Goal: Check status: Check status

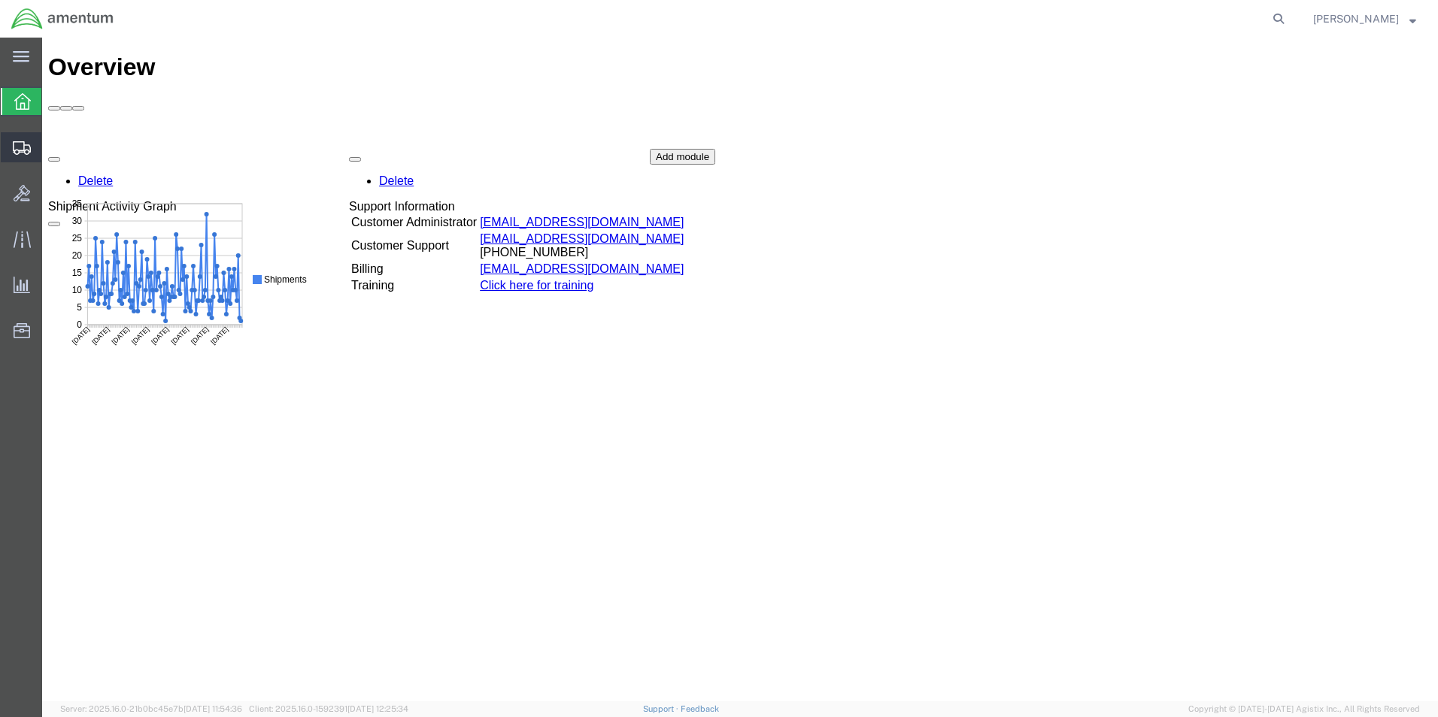
click at [12, 150] on div at bounding box center [22, 147] width 42 height 30
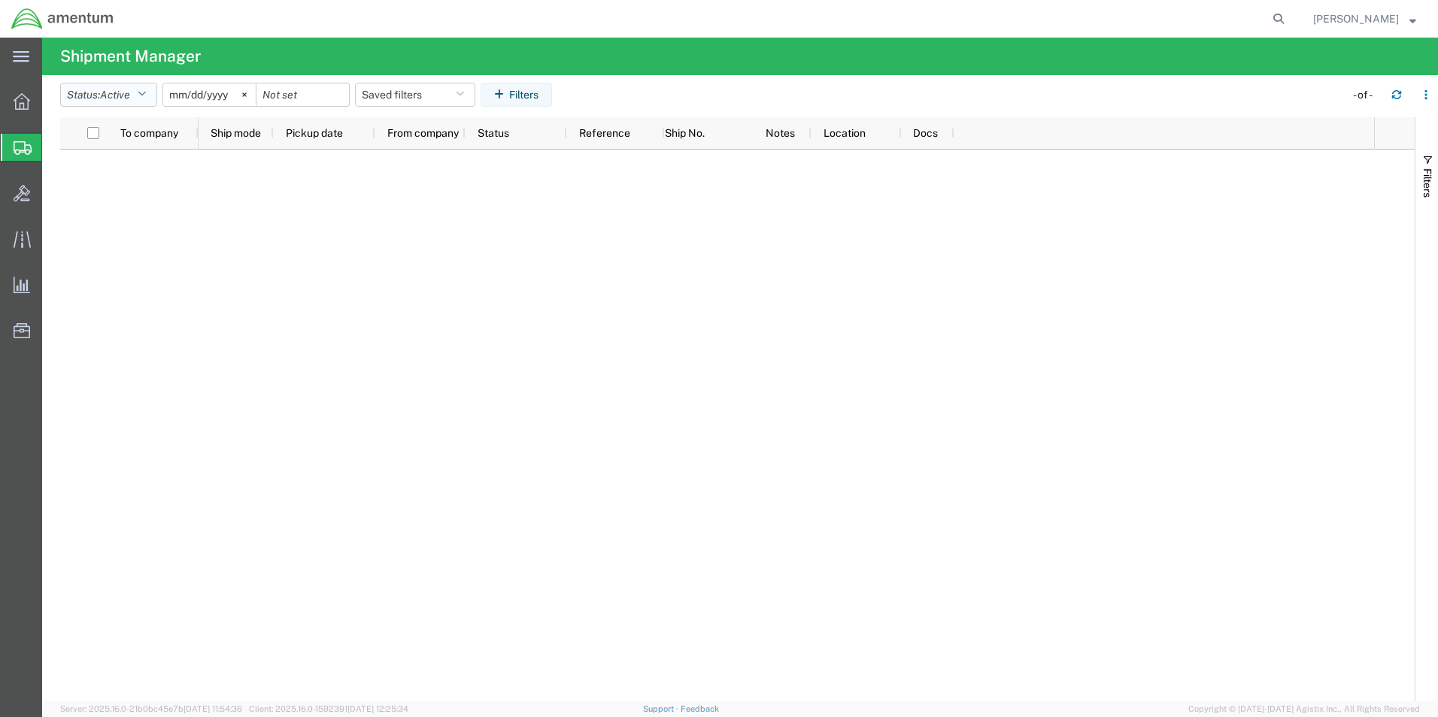
click at [143, 95] on icon "button" at bounding box center [142, 94] width 8 height 11
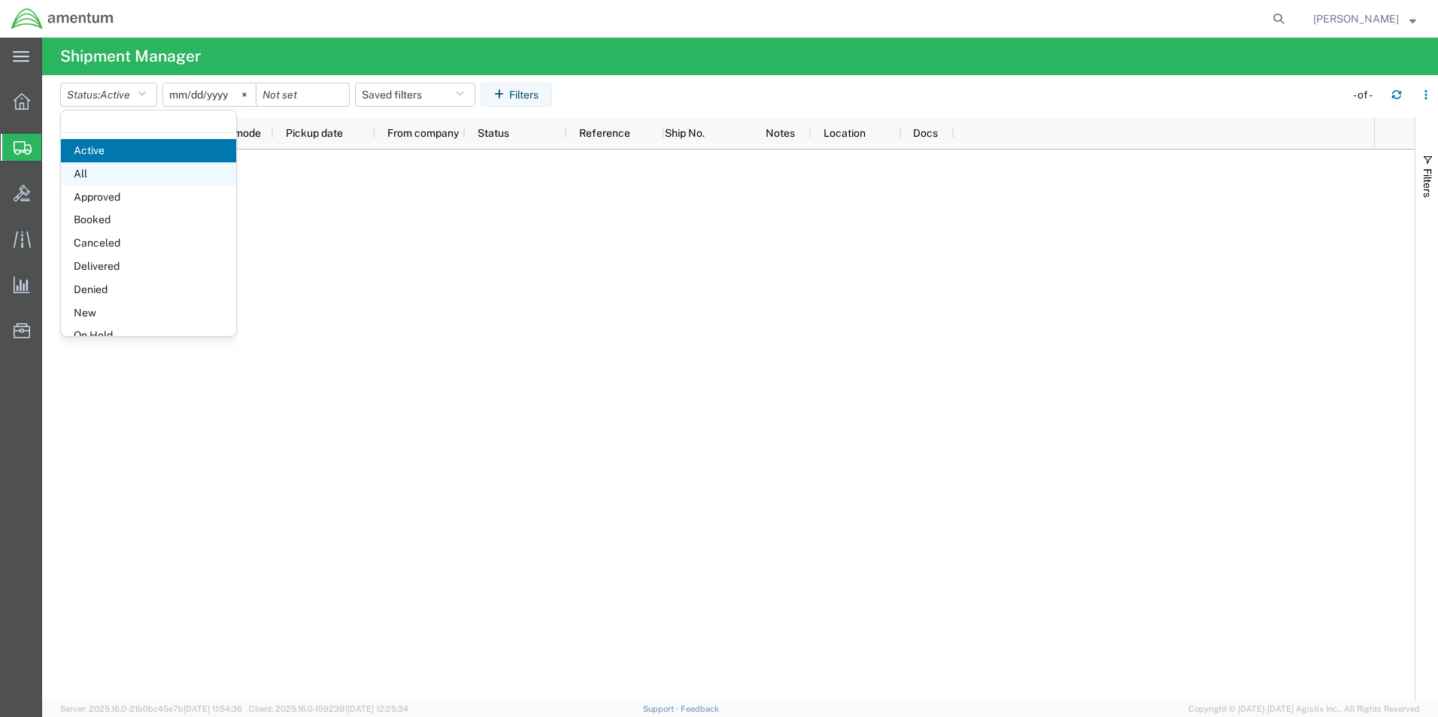
click at [138, 177] on span "All" at bounding box center [148, 173] width 175 height 23
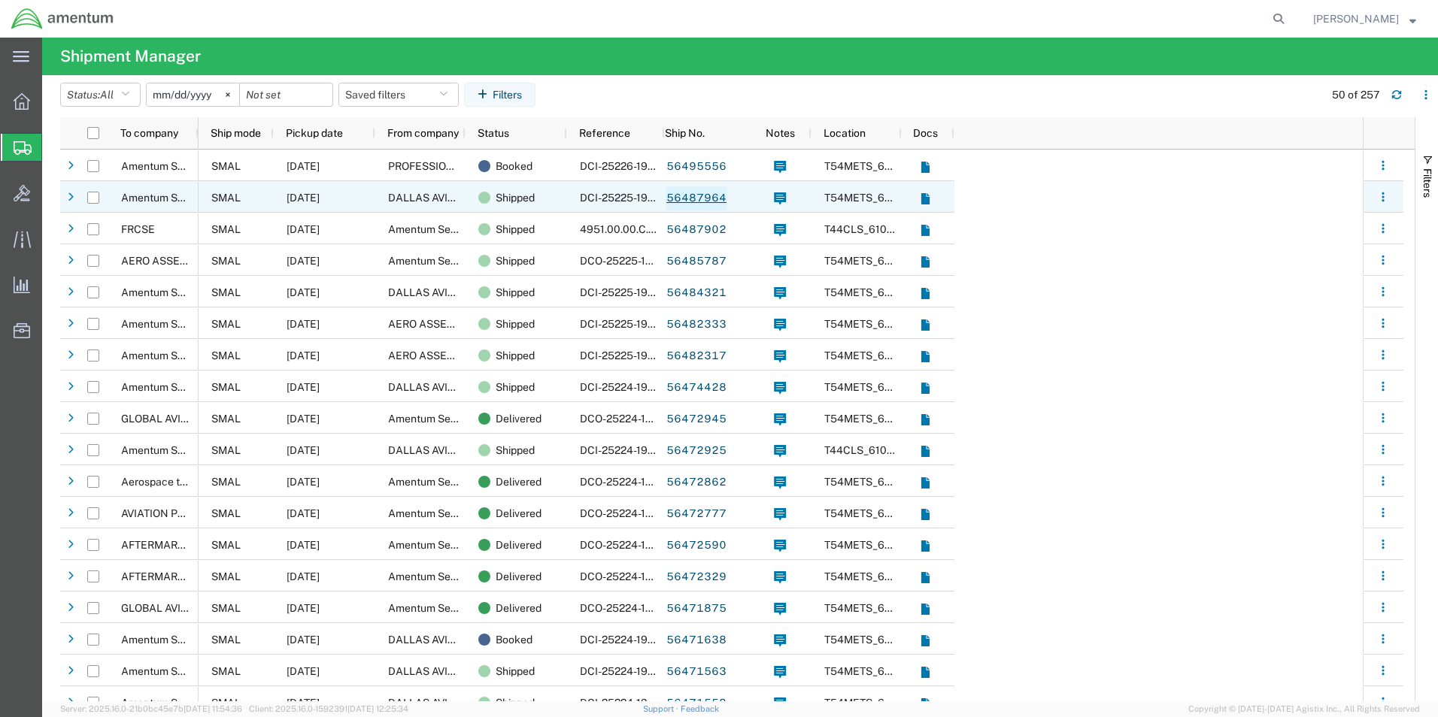
click at [700, 197] on link "56487964" at bounding box center [696, 198] width 62 height 24
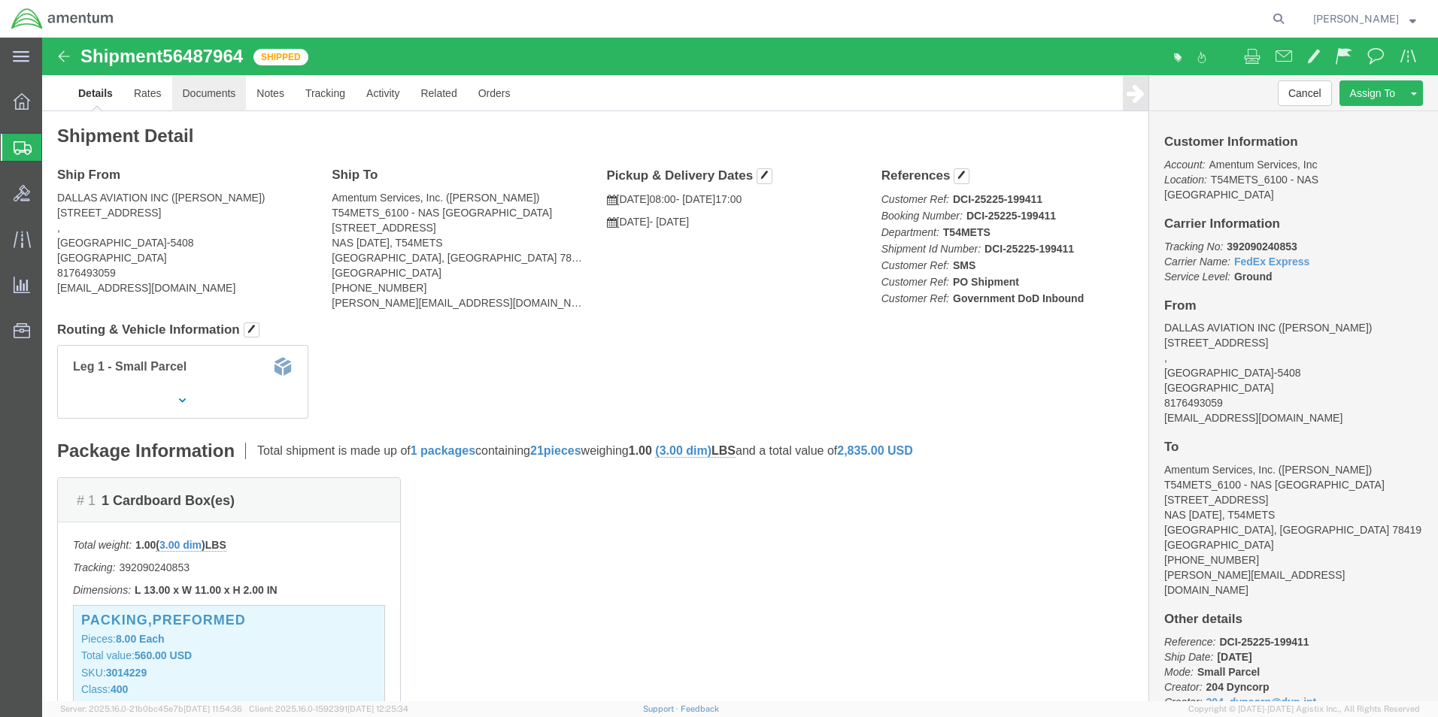
click link "Documents"
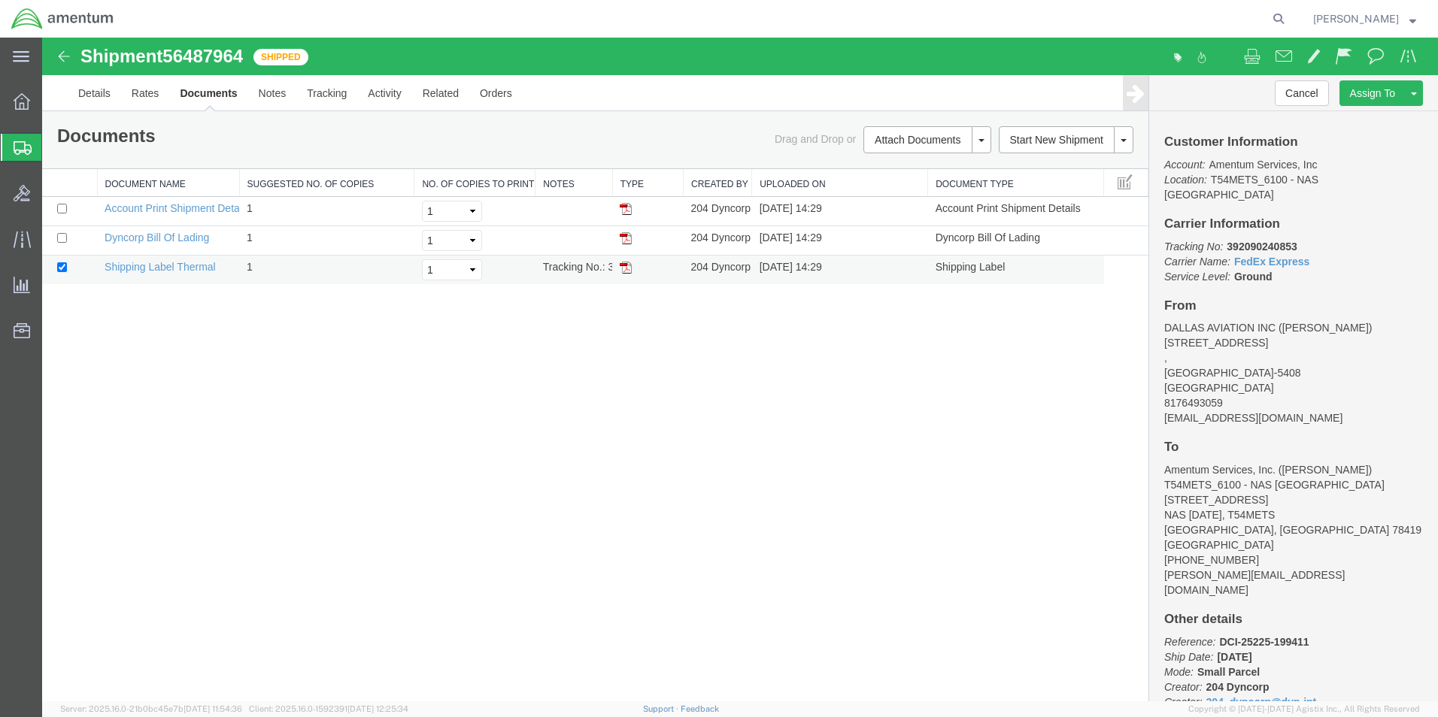
click at [622, 265] on img at bounding box center [626, 268] width 12 height 12
drag, startPoint x: 629, startPoint y: 268, endPoint x: 948, endPoint y: 41, distance: 392.0
click at [629, 268] on img at bounding box center [626, 268] width 12 height 12
click at [63, 53] on img at bounding box center [64, 56] width 18 height 18
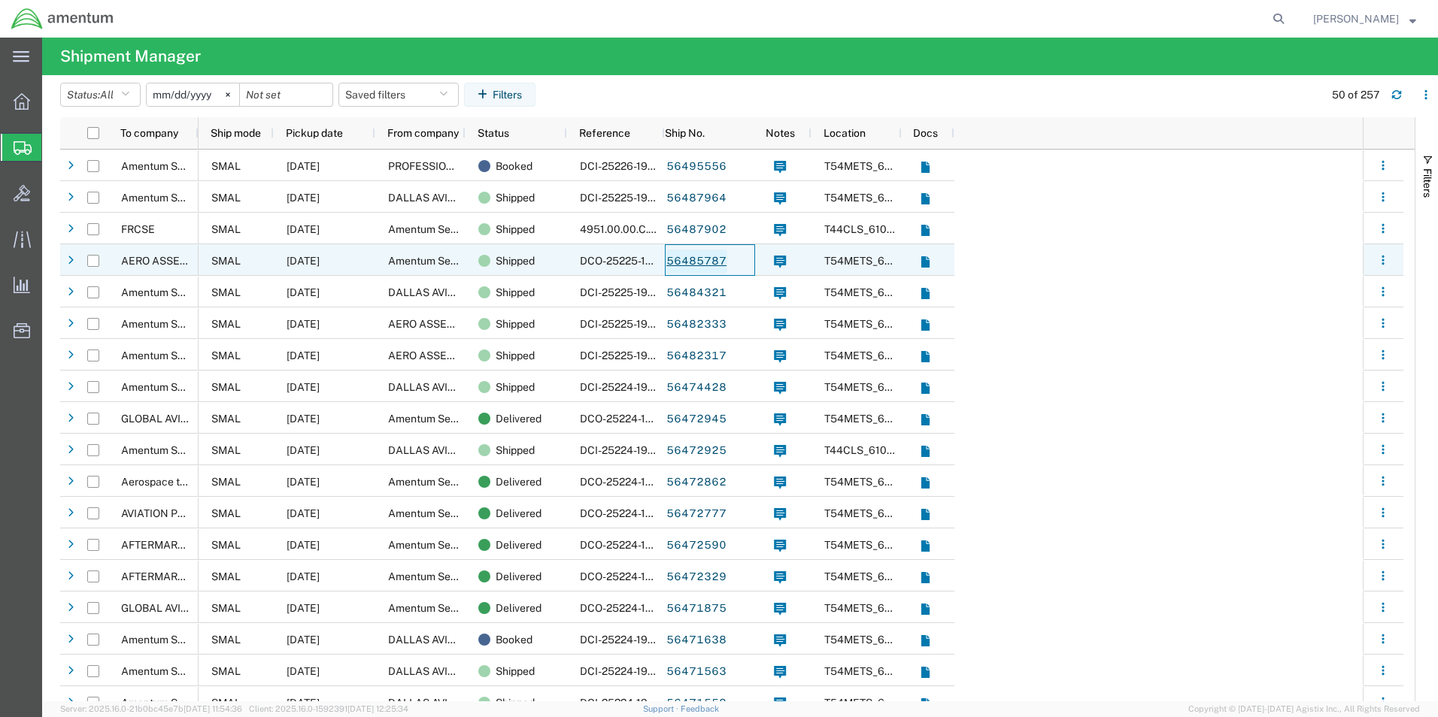
click at [710, 258] on link "56485787" at bounding box center [696, 262] width 62 height 24
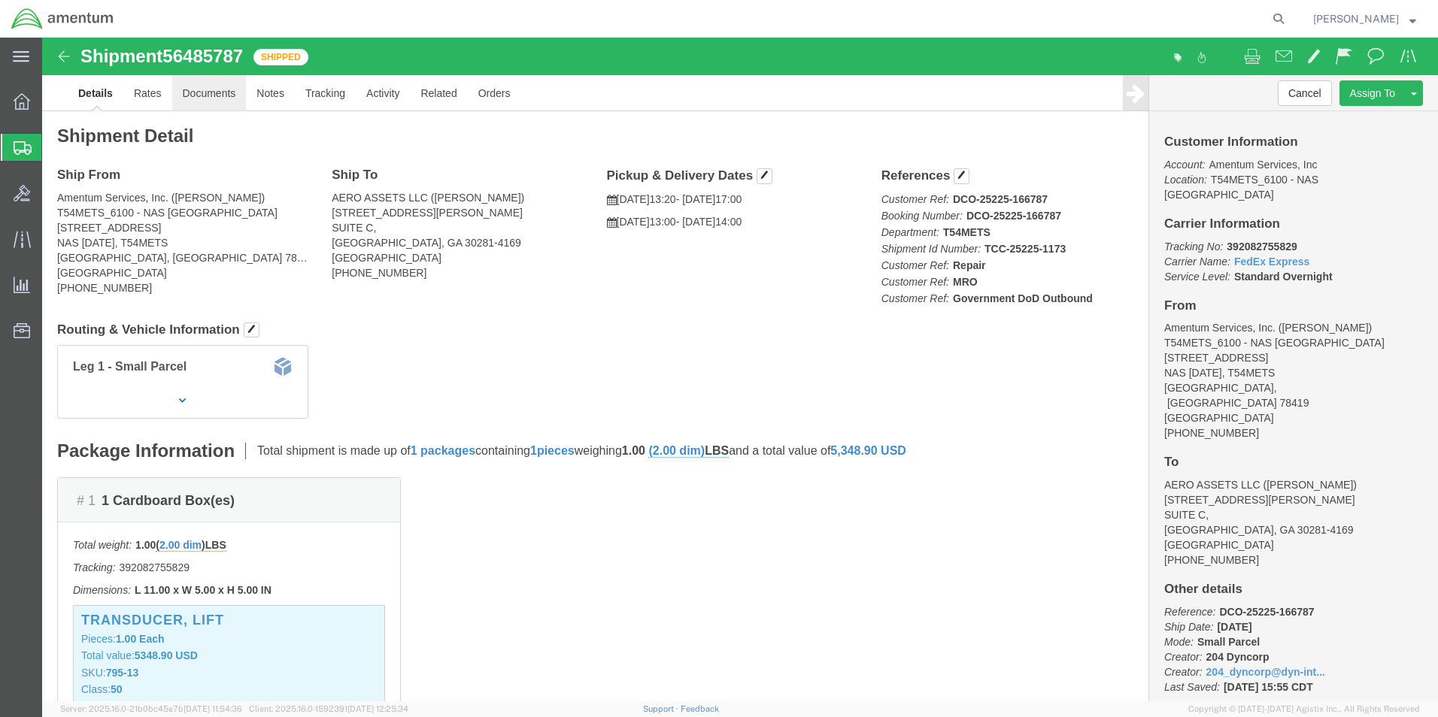
click link "Documents"
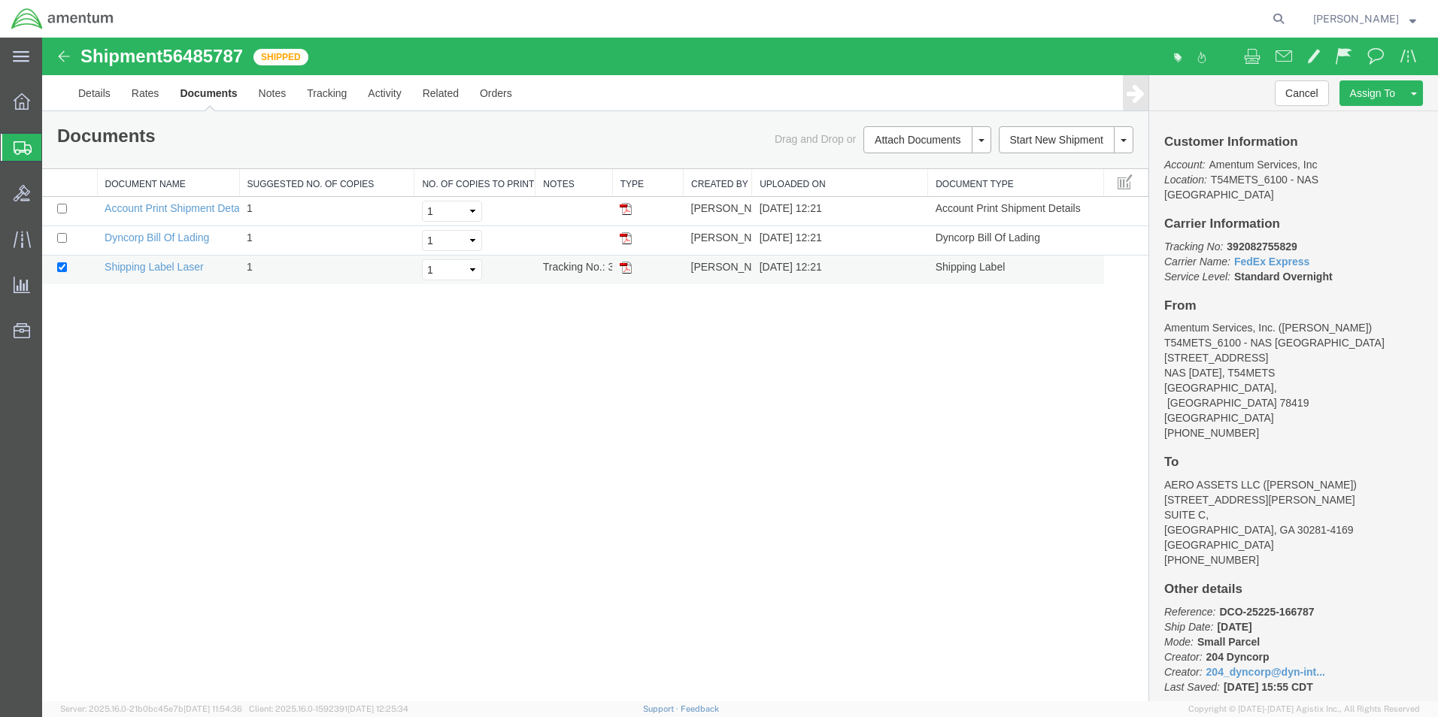
click at [625, 270] on img at bounding box center [626, 268] width 12 height 12
drag, startPoint x: 626, startPoint y: 267, endPoint x: 825, endPoint y: 261, distance: 198.6
click at [626, 267] on img at bounding box center [626, 268] width 12 height 12
click at [626, 271] on img at bounding box center [626, 268] width 12 height 12
click at [628, 271] on img at bounding box center [626, 268] width 12 height 12
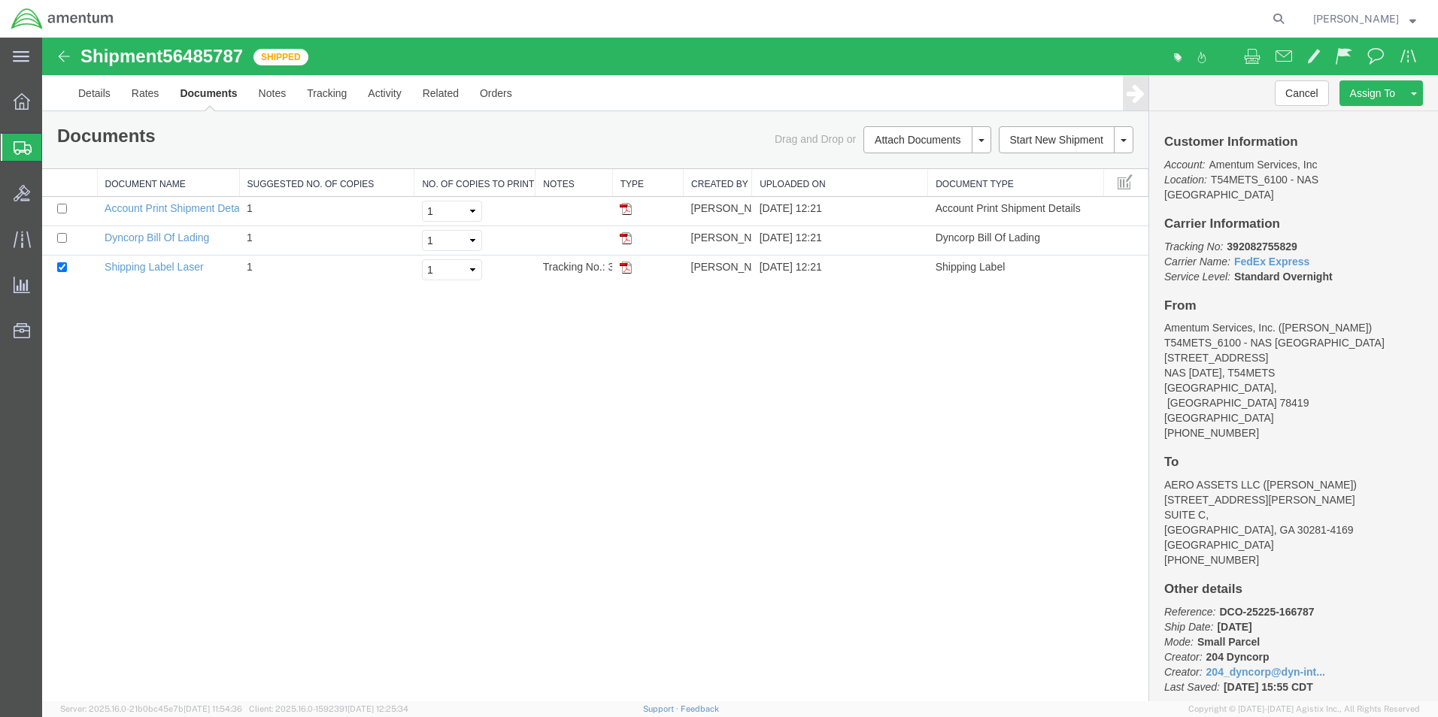
drag, startPoint x: 623, startPoint y: 271, endPoint x: 657, endPoint y: 305, distance: 47.8
click at [623, 271] on img at bounding box center [626, 268] width 12 height 12
click at [620, 269] on img at bounding box center [626, 268] width 12 height 12
click at [626, 268] on img at bounding box center [626, 268] width 12 height 12
click at [1035, 436] on div "Shipment 56485787 3 of 3 Shipped Details Rates Documents Notes Tracking Activit…" at bounding box center [739, 370] width 1395 height 664
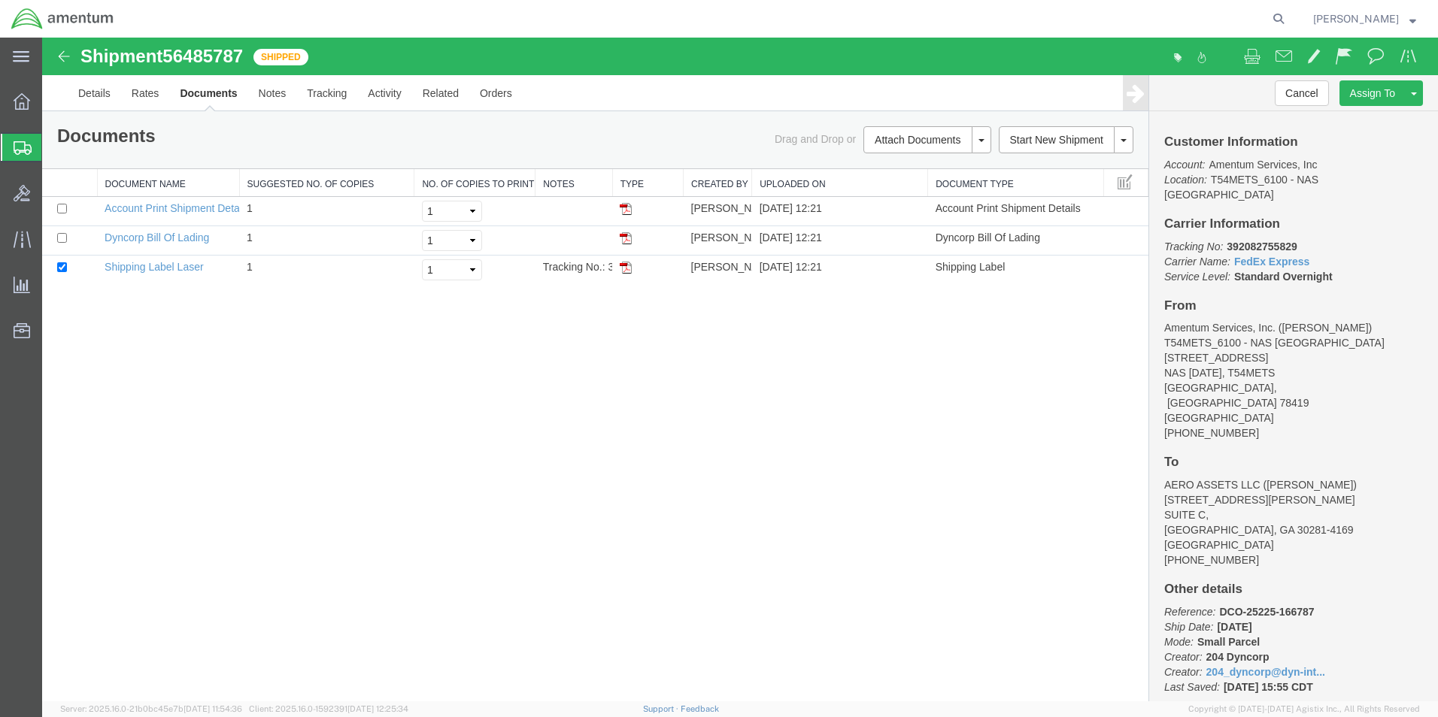
click at [1010, 373] on div "Shipment 56485787 3 of 3 Shipped Details Rates Documents Notes Tracking Activit…" at bounding box center [739, 370] width 1395 height 664
click at [23, 149] on icon at bounding box center [23, 148] width 18 height 14
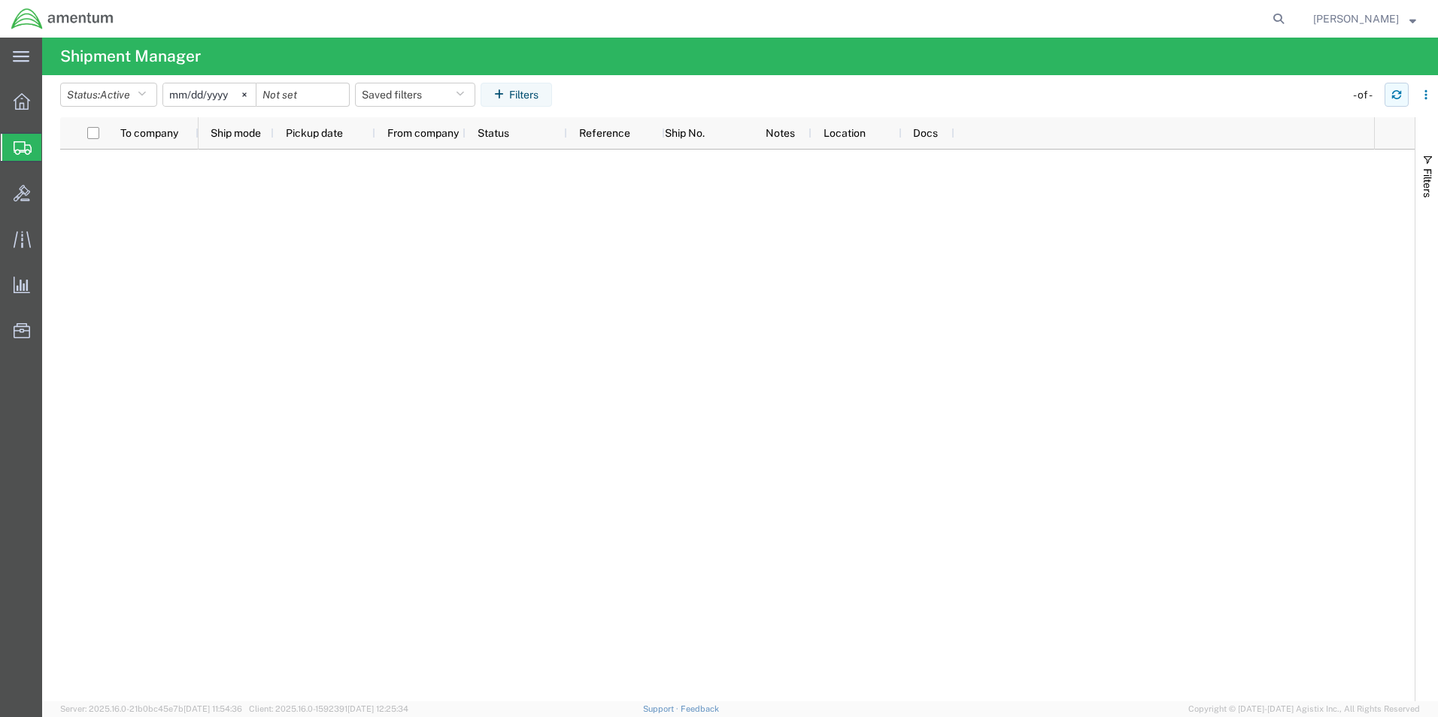
click at [1391, 93] on icon "button" at bounding box center [1396, 94] width 11 height 11
click at [1393, 97] on icon "button" at bounding box center [1396, 97] width 9 height 4
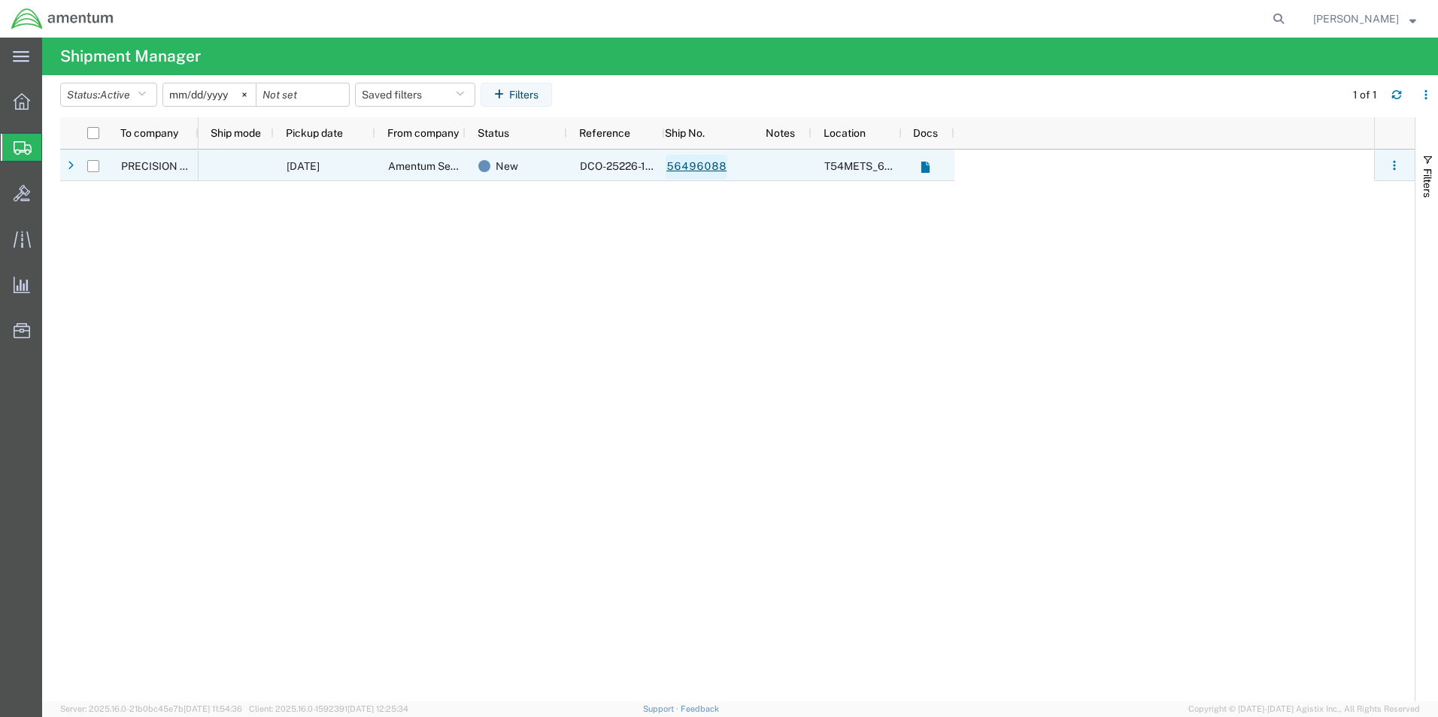
click at [714, 172] on link "56496088" at bounding box center [696, 167] width 62 height 24
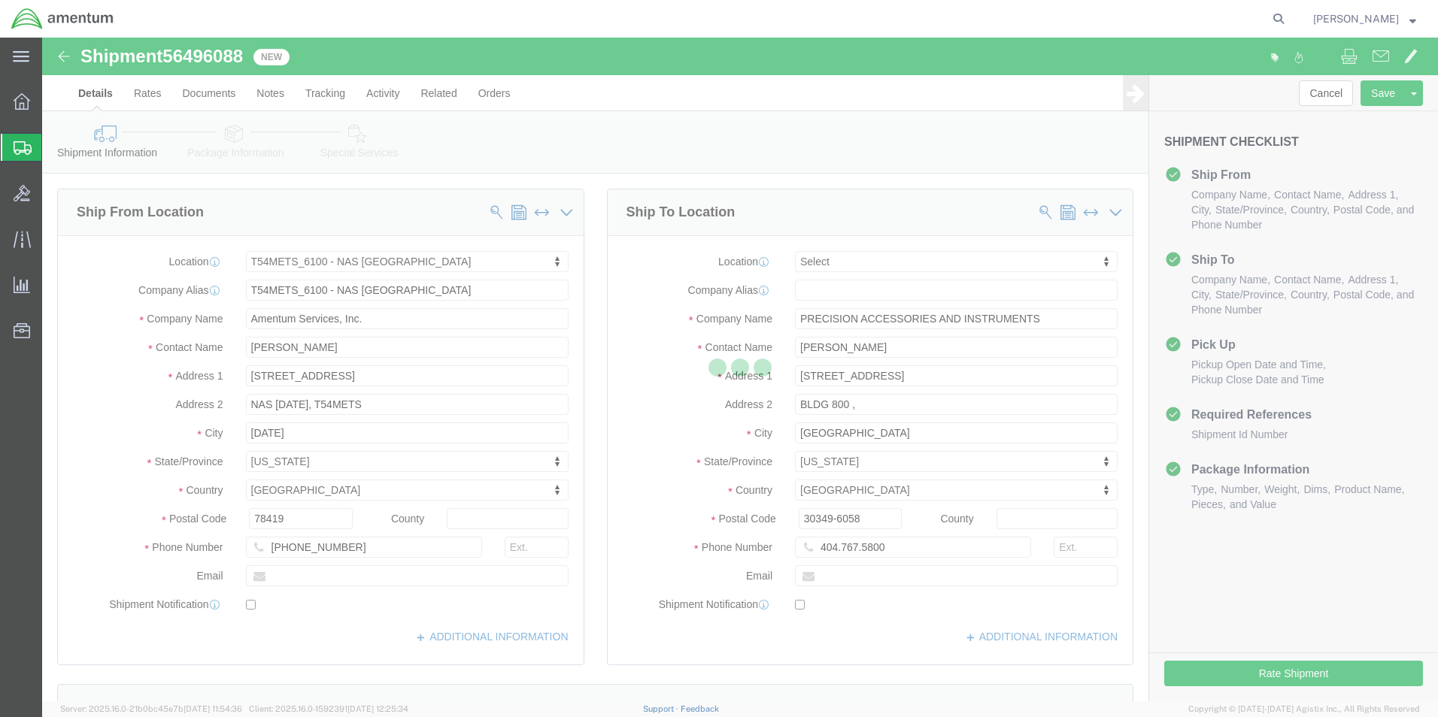
select select "67191"
select select
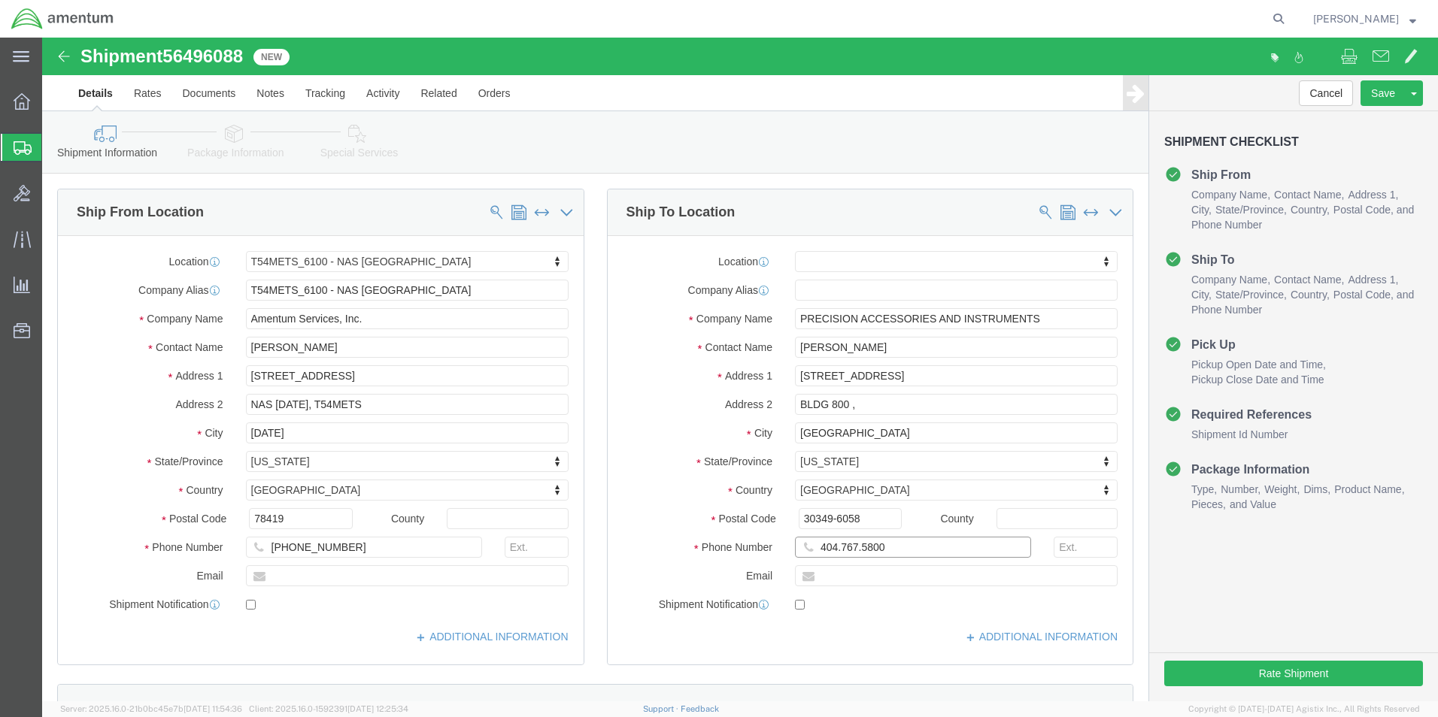
click input "404.767.5800"
click div "404.767.5800"
click input "404.767.5800"
click input "404-767.5800"
type input "404-767-5800"
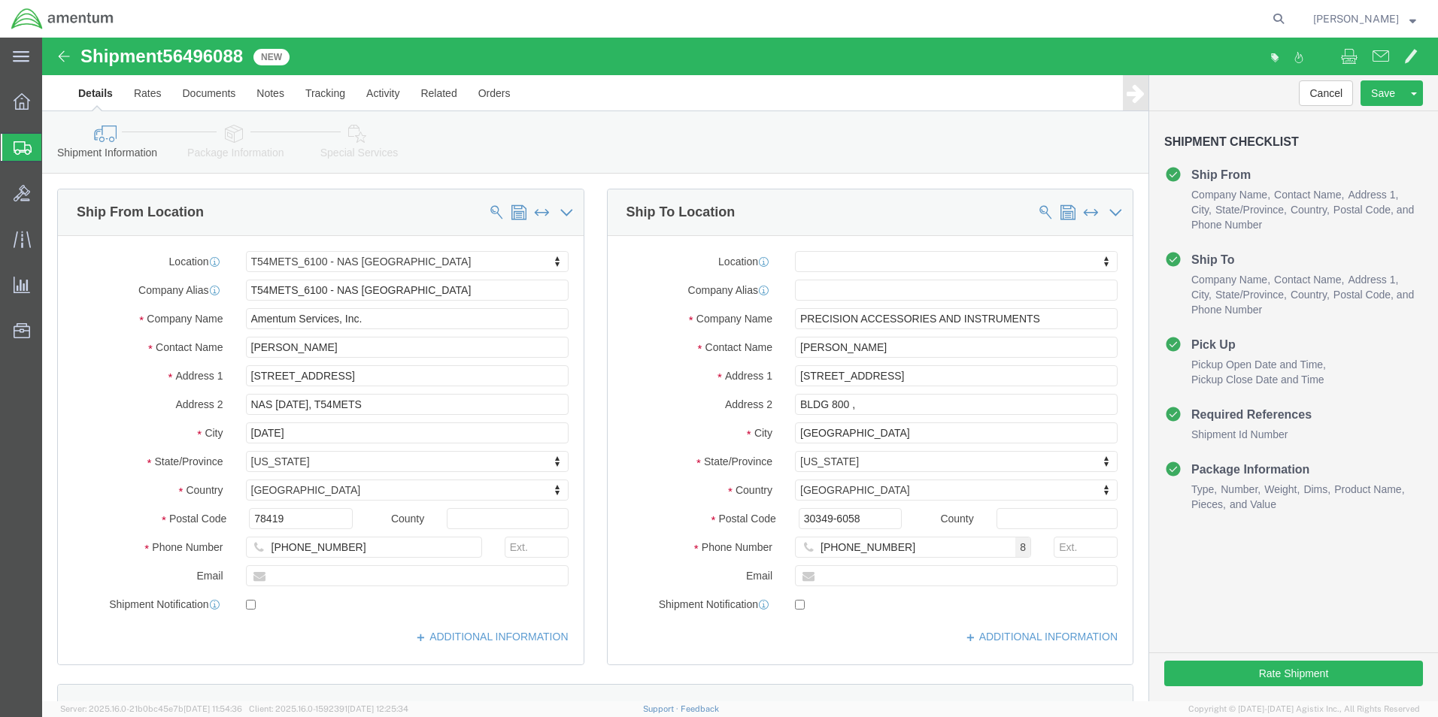
click div "Cancel Save Assign To Clone Shipment Save As Template Shipment Checklist Ship F…"
click button "Rate Shipment"
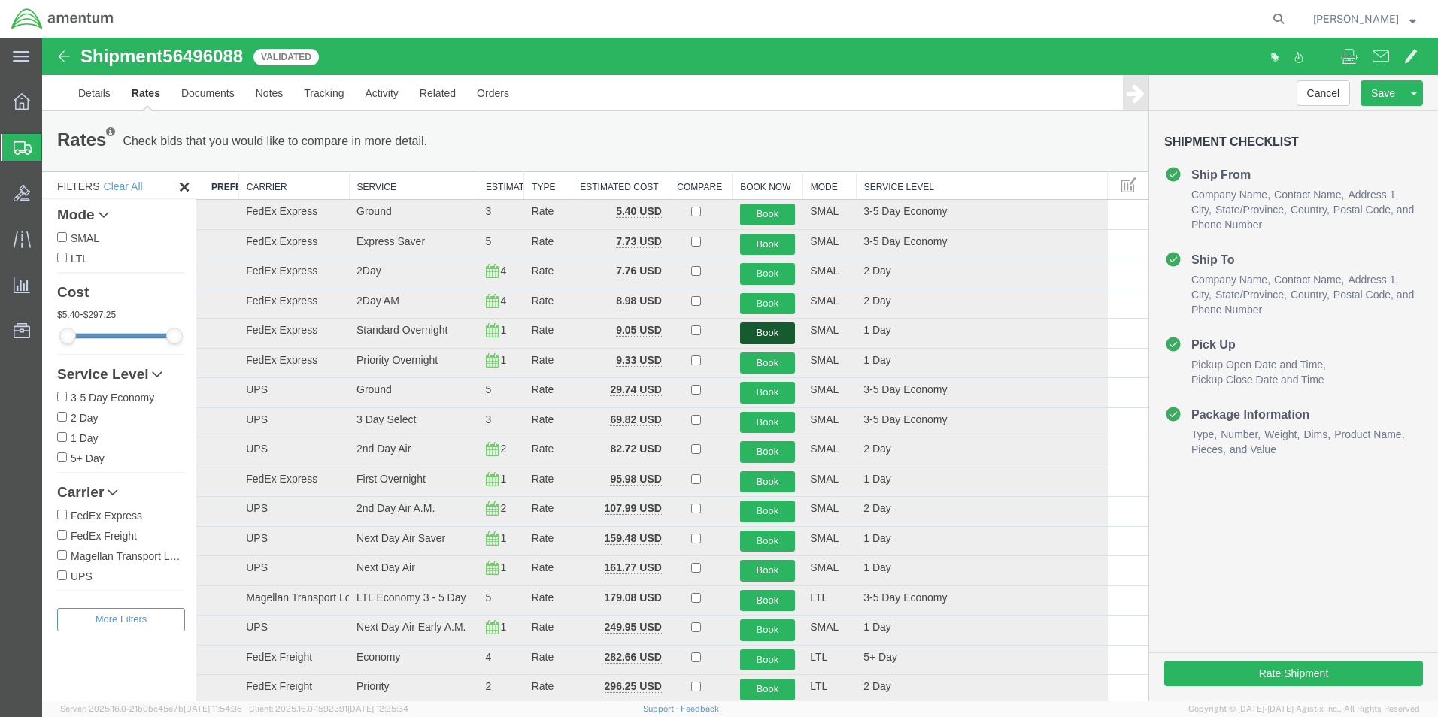
click at [773, 337] on button "Book" at bounding box center [768, 334] width 56 height 22
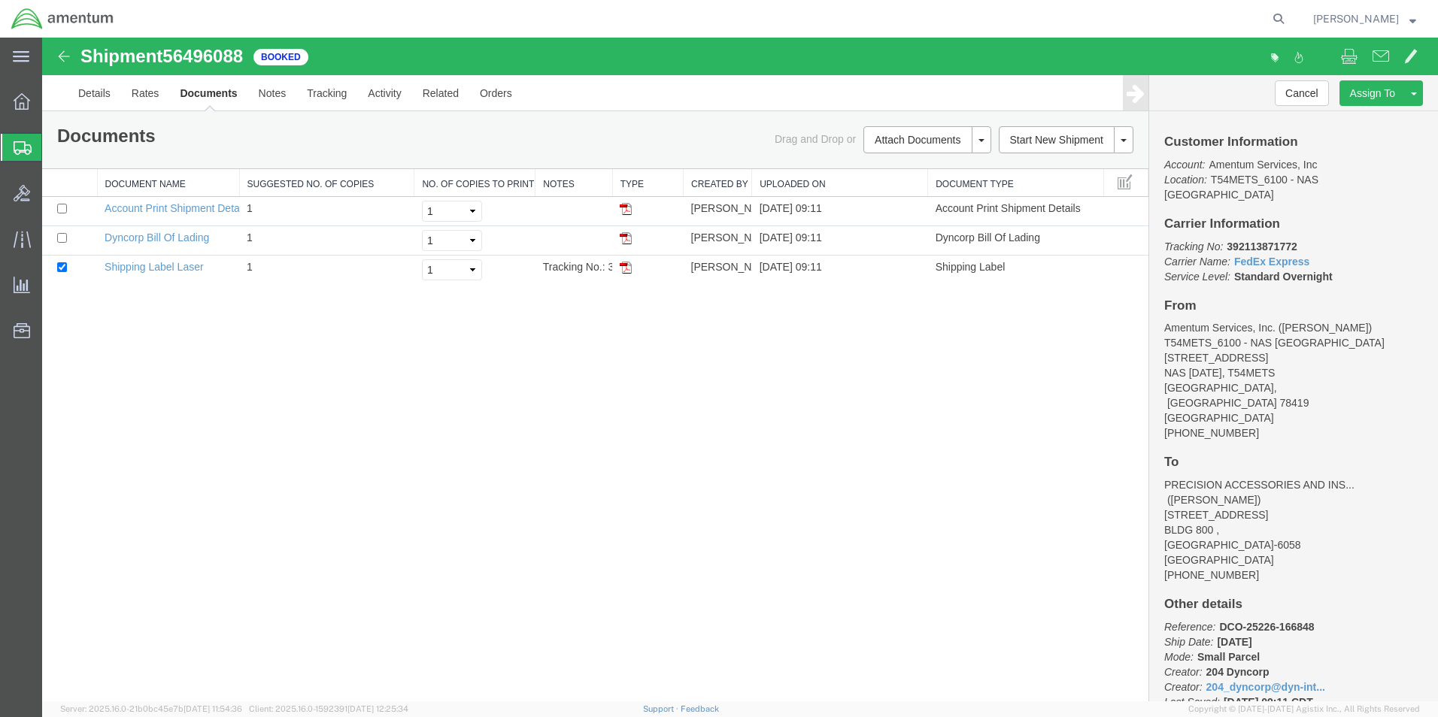
drag, startPoint x: 621, startPoint y: 267, endPoint x: 811, endPoint y: 321, distance: 197.8
click at [621, 267] on img at bounding box center [626, 268] width 12 height 12
click at [30, 150] on icon at bounding box center [23, 148] width 18 height 14
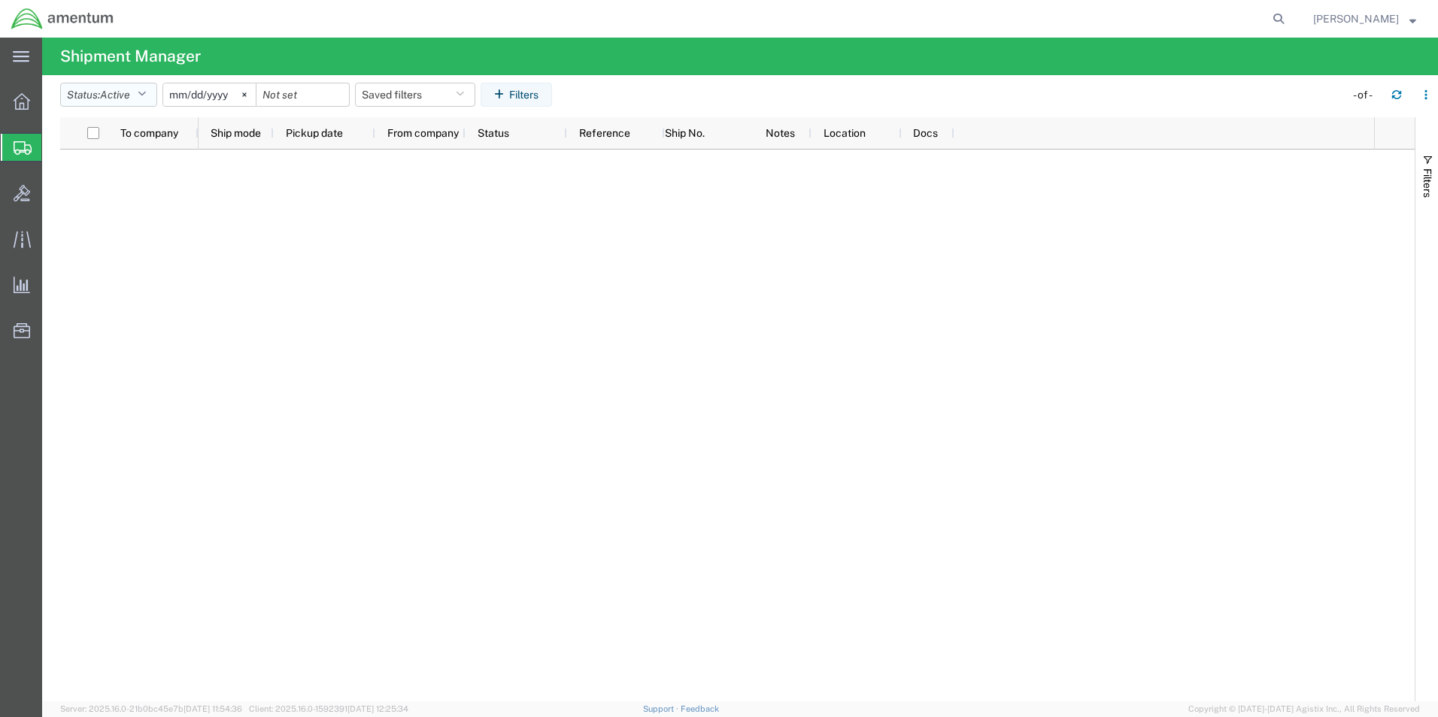
click at [145, 95] on icon "button" at bounding box center [142, 94] width 8 height 11
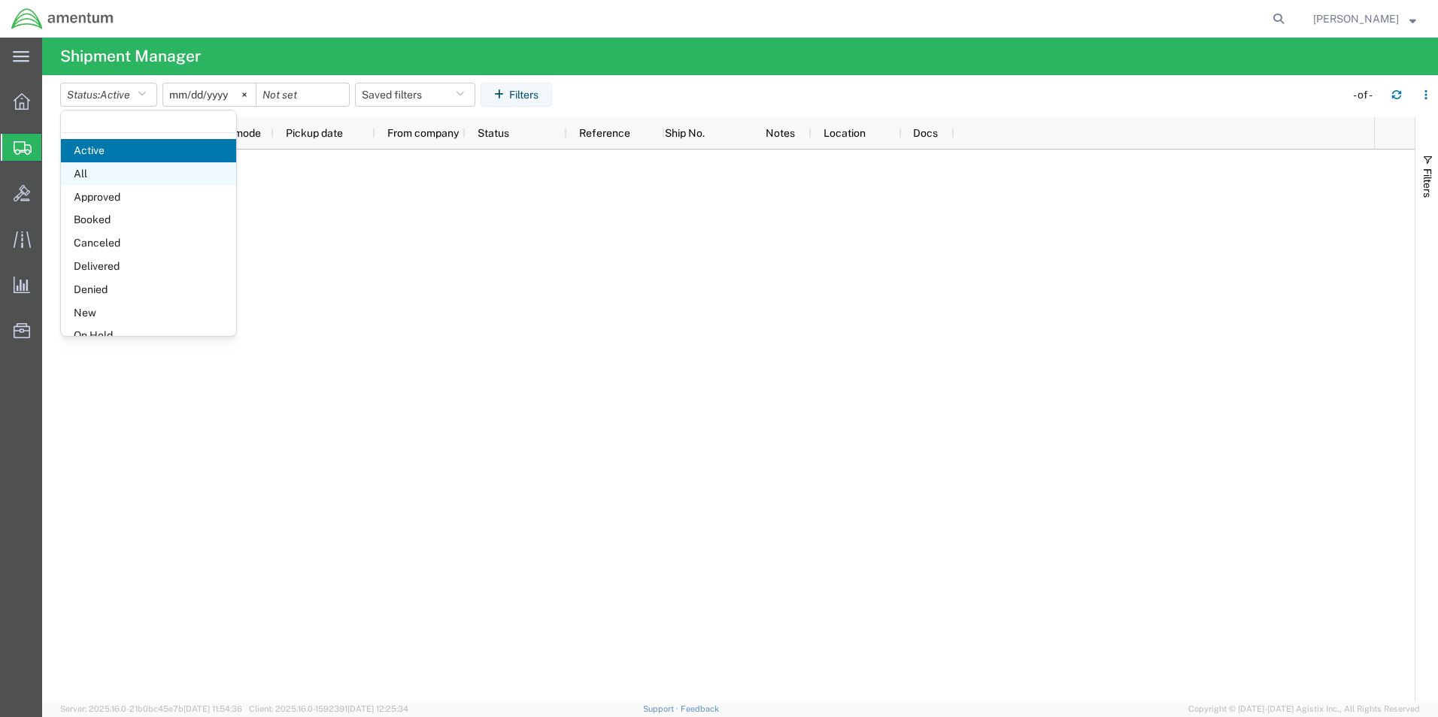
click at [108, 171] on span "All" at bounding box center [148, 173] width 175 height 23
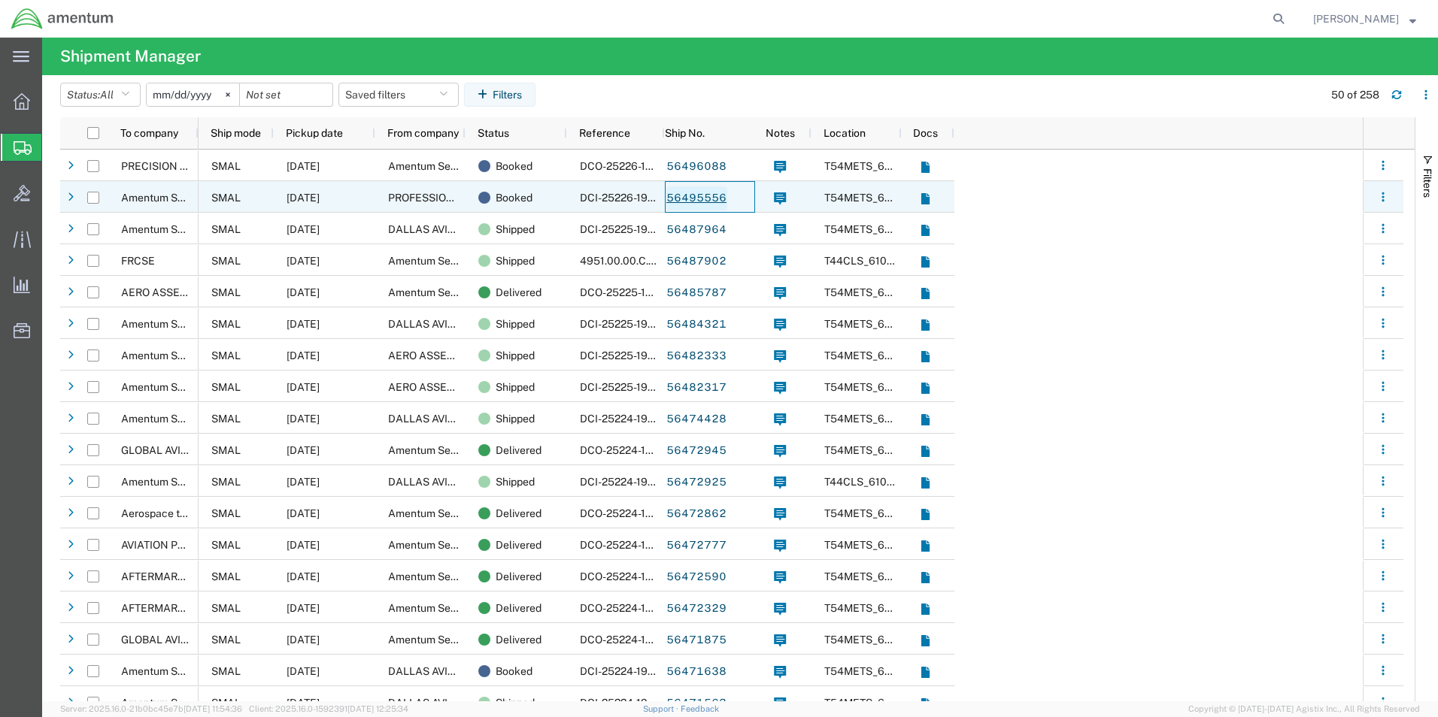
click at [695, 200] on link "56495556" at bounding box center [696, 198] width 62 height 24
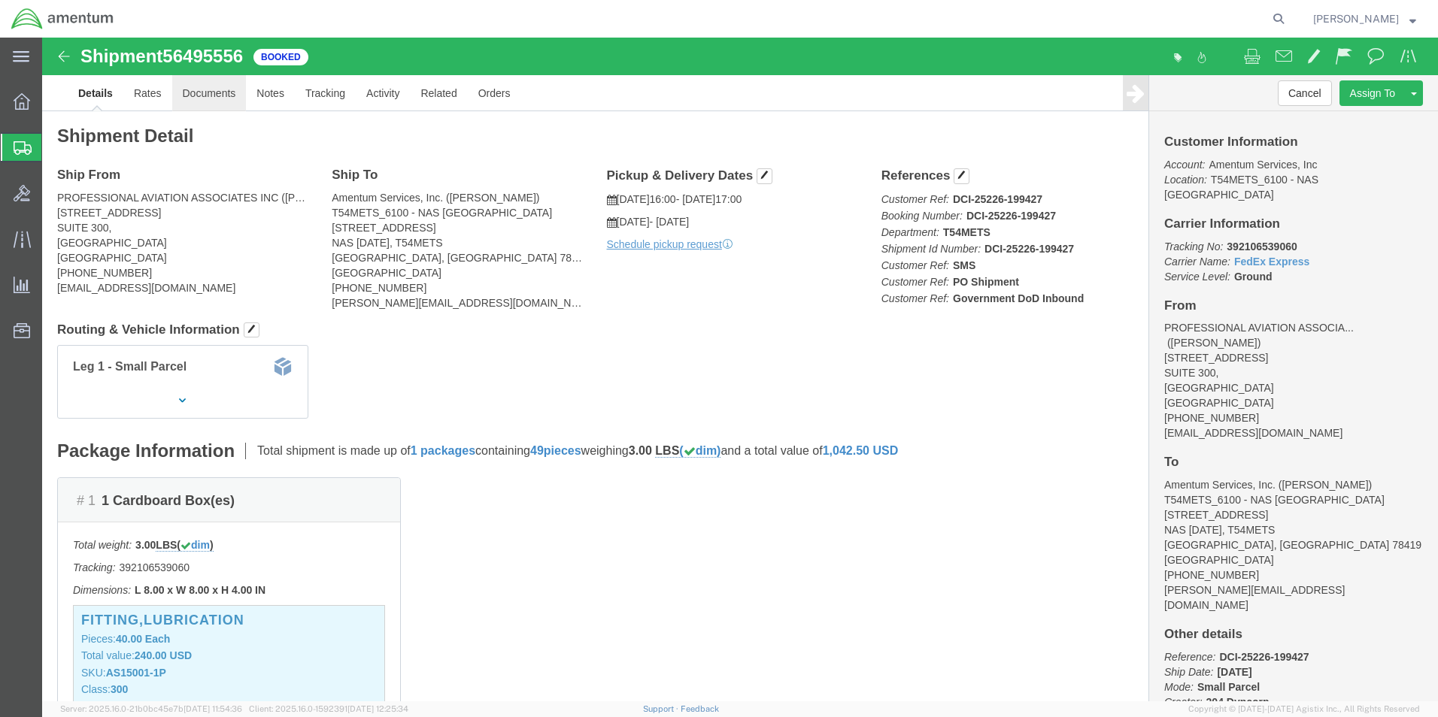
click link "Documents"
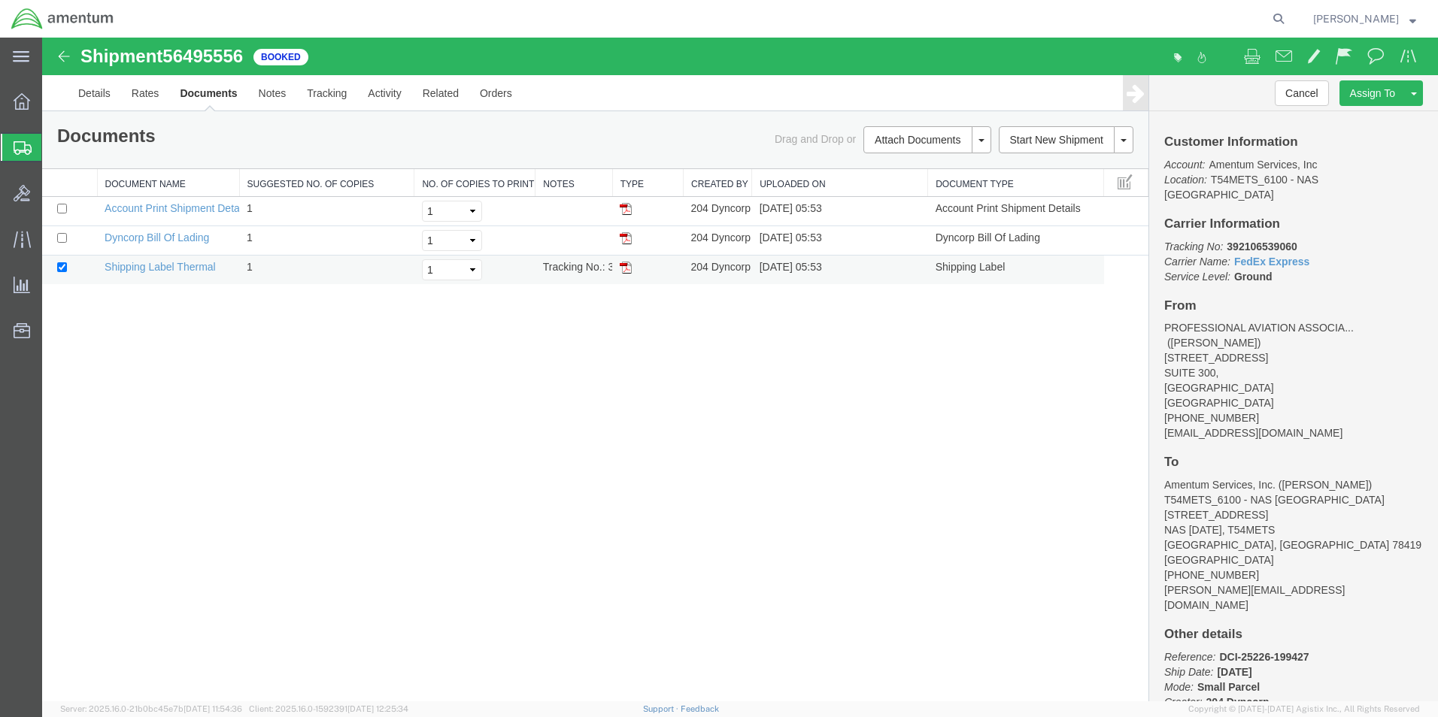
click at [629, 271] on img at bounding box center [626, 268] width 12 height 12
drag, startPoint x: 623, startPoint y: 268, endPoint x: 1046, endPoint y: 189, distance: 430.7
click at [623, 268] on img at bounding box center [626, 268] width 12 height 12
click at [622, 270] on img at bounding box center [626, 268] width 12 height 12
click at [214, 92] on link "Documents" at bounding box center [208, 93] width 78 height 36
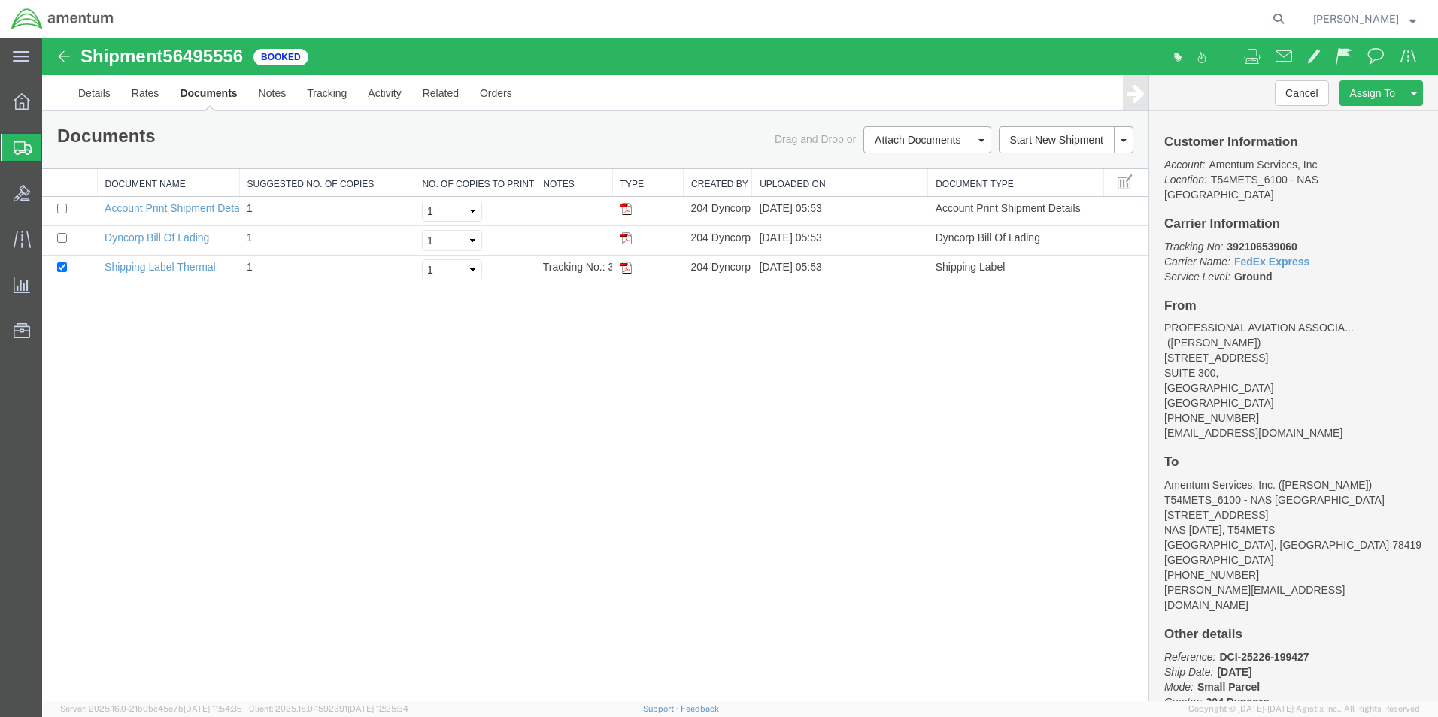
click at [63, 53] on img at bounding box center [64, 56] width 18 height 18
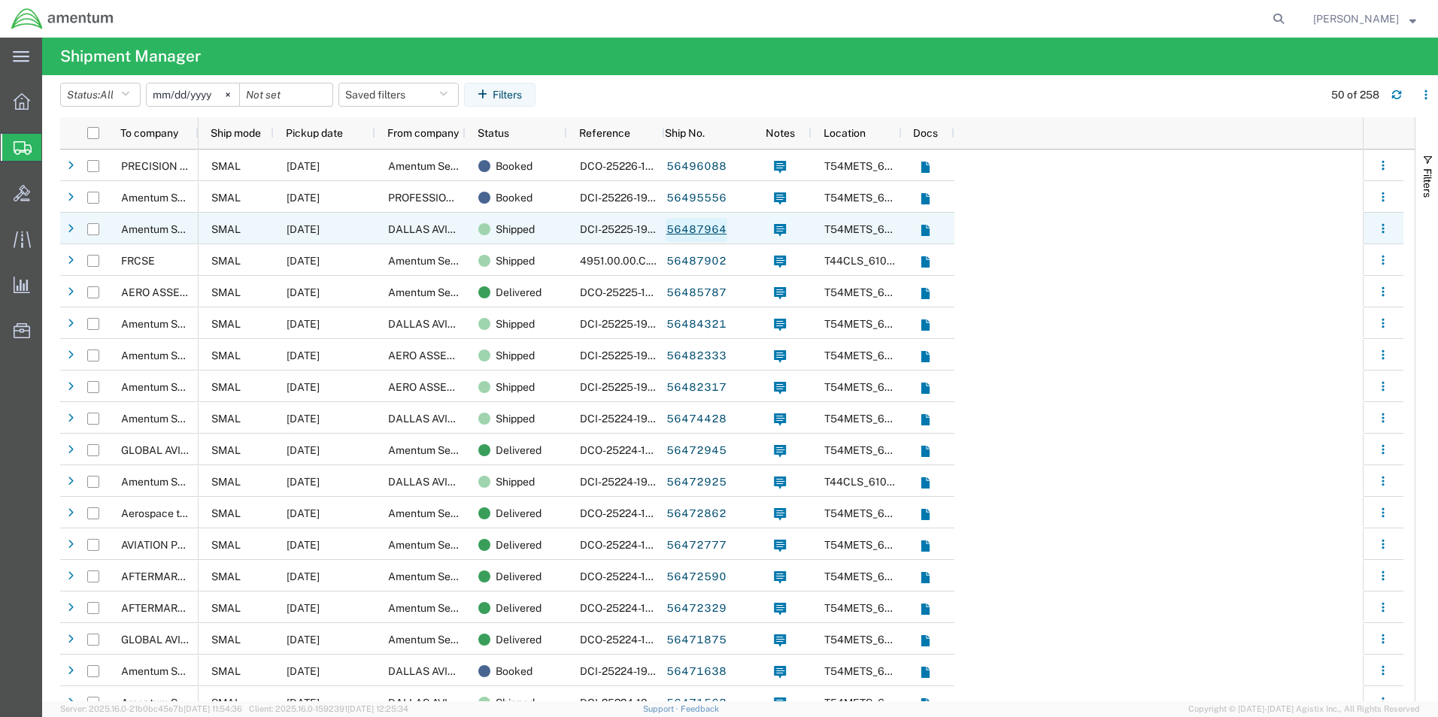
click at [708, 232] on link "56487964" at bounding box center [696, 230] width 62 height 24
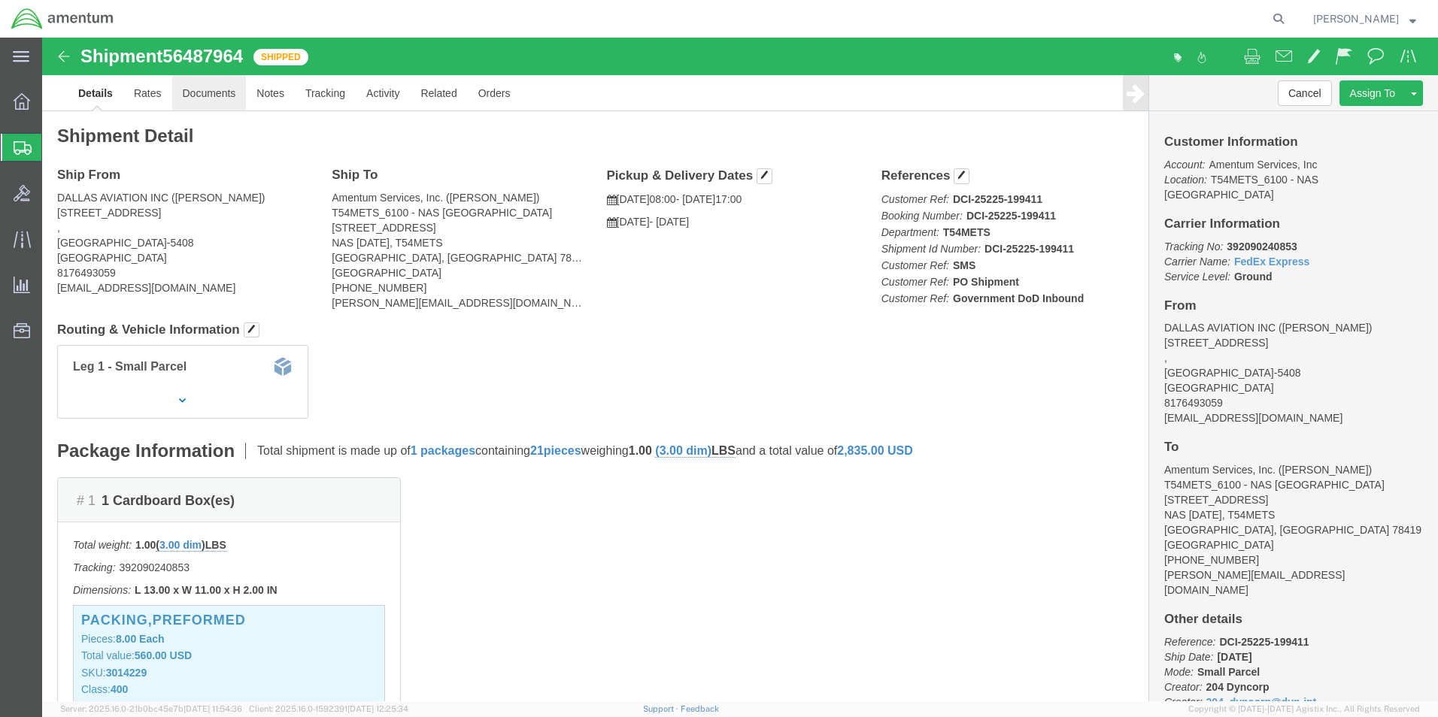
click link "Documents"
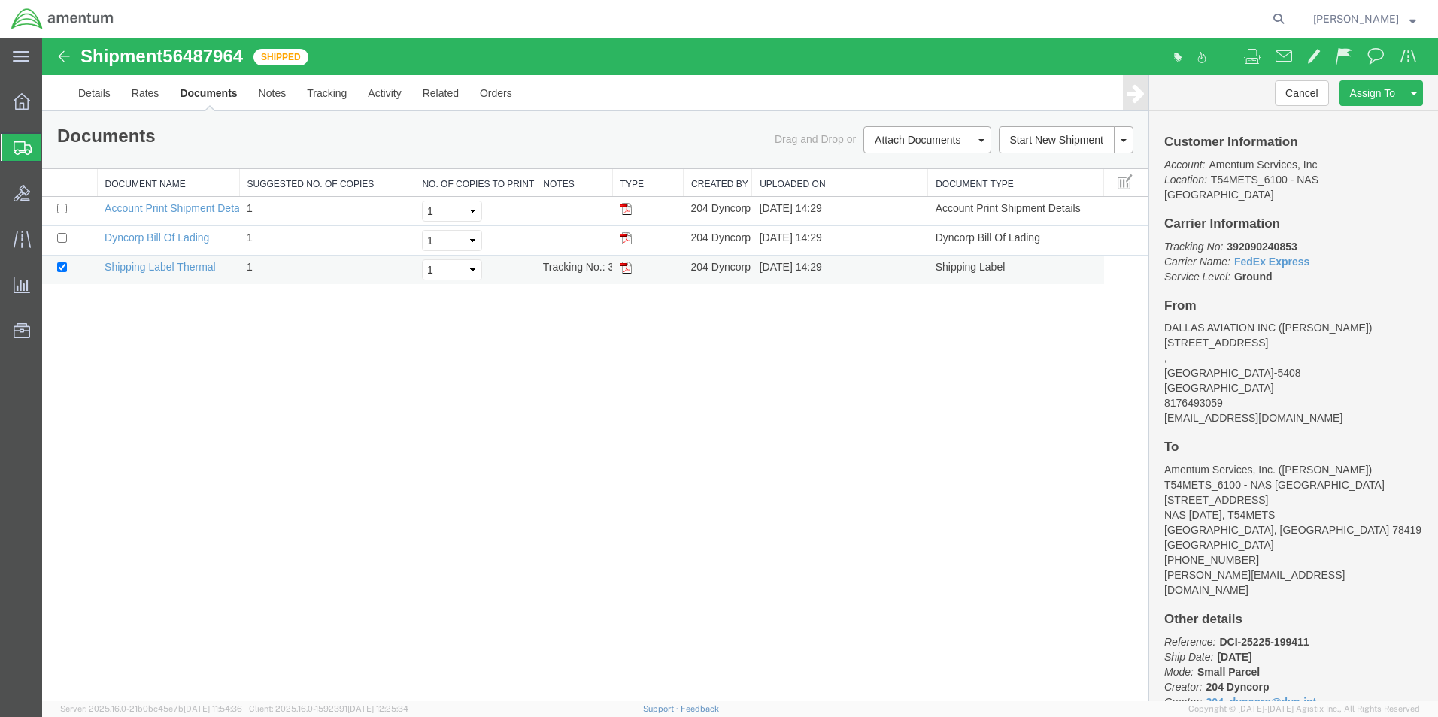
click at [627, 266] on img at bounding box center [626, 268] width 12 height 12
click at [60, 56] on img at bounding box center [64, 56] width 18 height 18
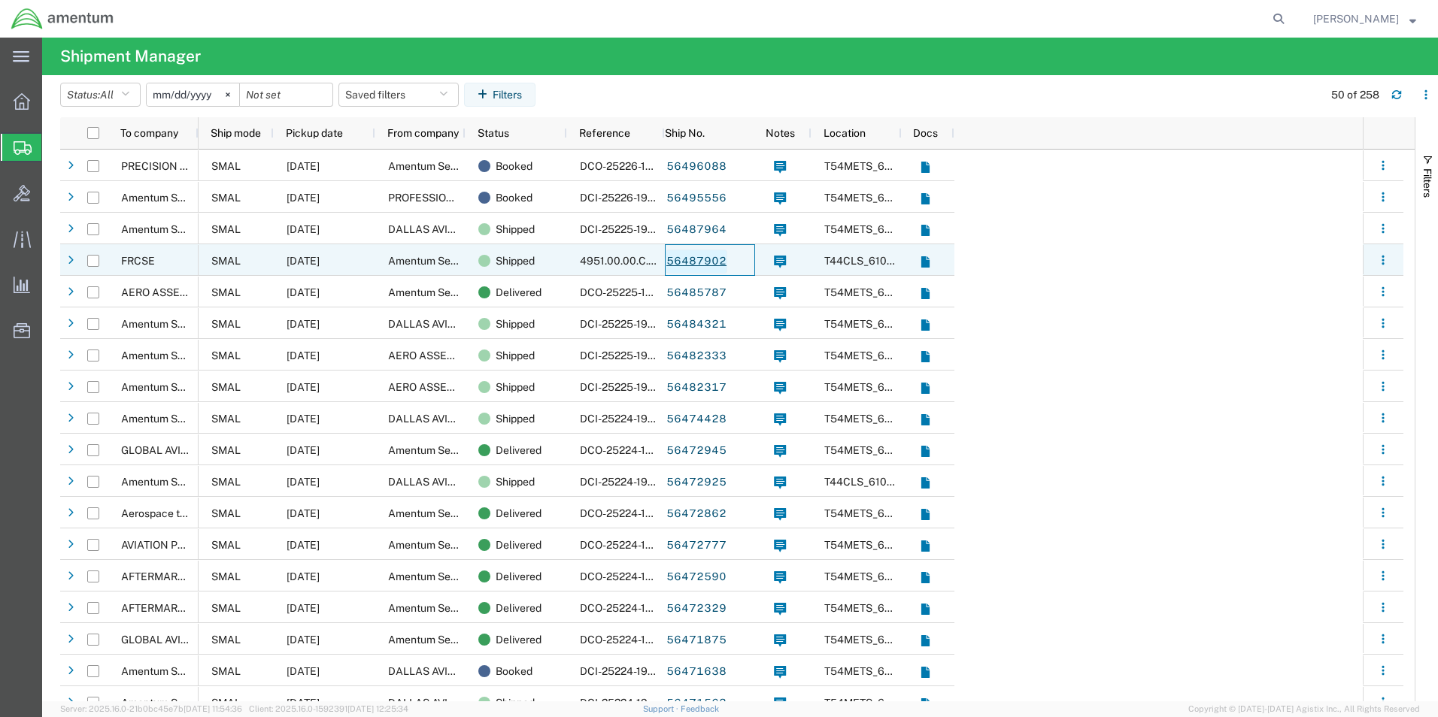
click at [687, 258] on link "56487902" at bounding box center [696, 262] width 62 height 24
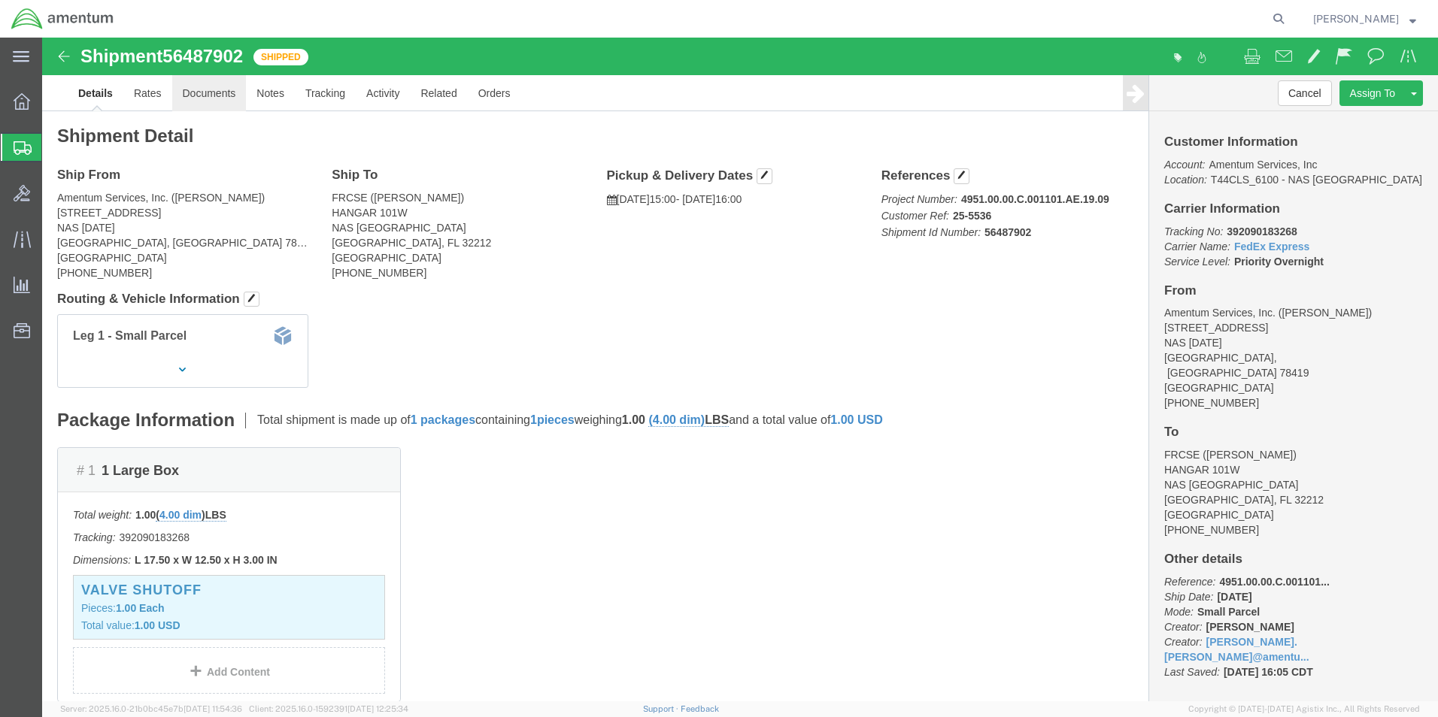
click link "Documents"
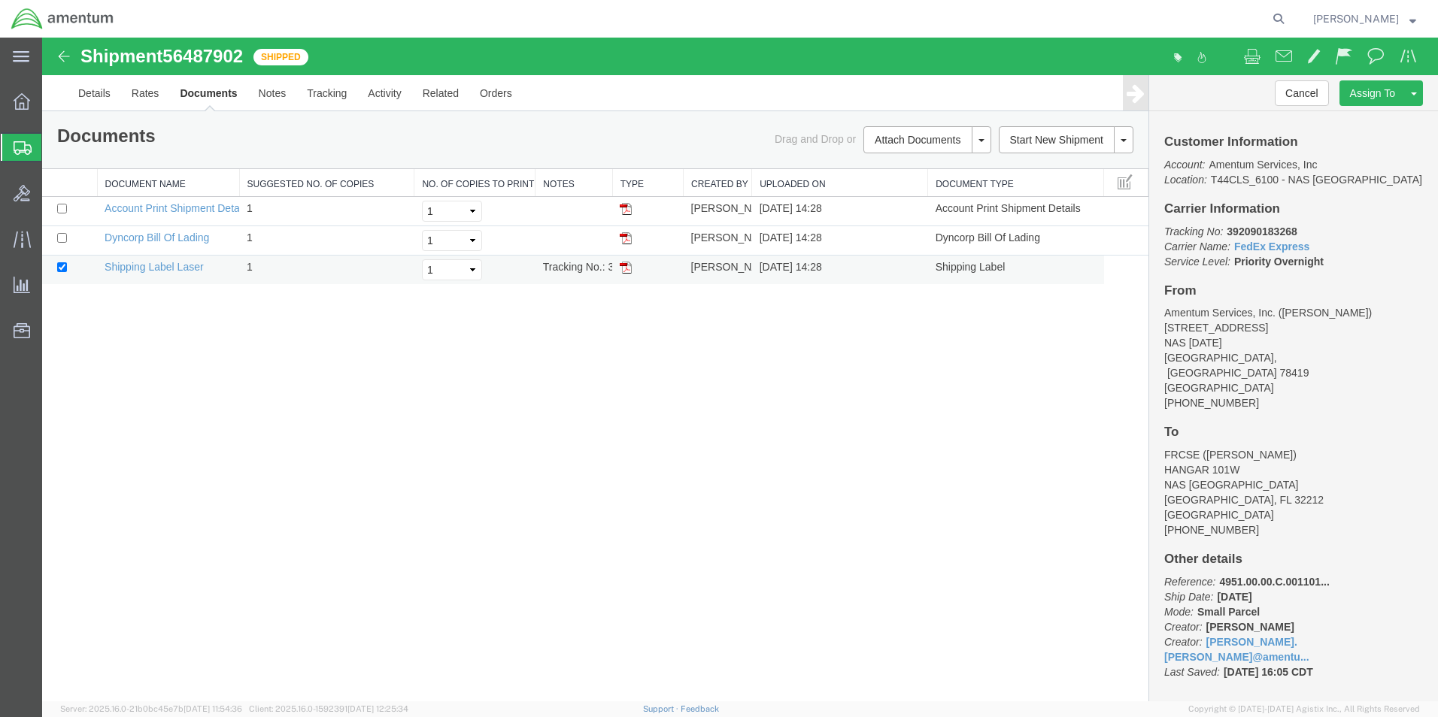
click at [625, 265] on img at bounding box center [626, 268] width 12 height 12
click at [11, 148] on div at bounding box center [22, 147] width 42 height 27
